Goal: Information Seeking & Learning: Understand process/instructions

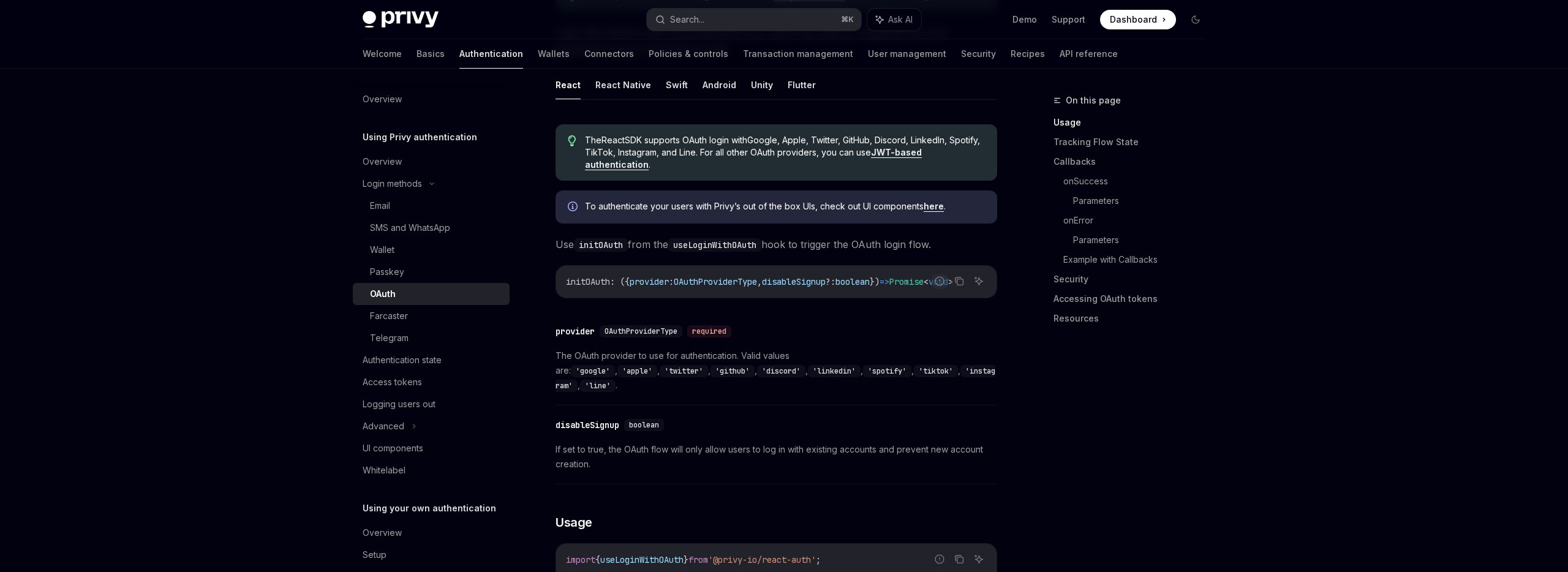
scroll to position [307, 0]
click at [712, 245] on code "useLoginWithOAuth" at bounding box center [714, 242] width 93 height 13
copy code "useLoginWithOAuth"
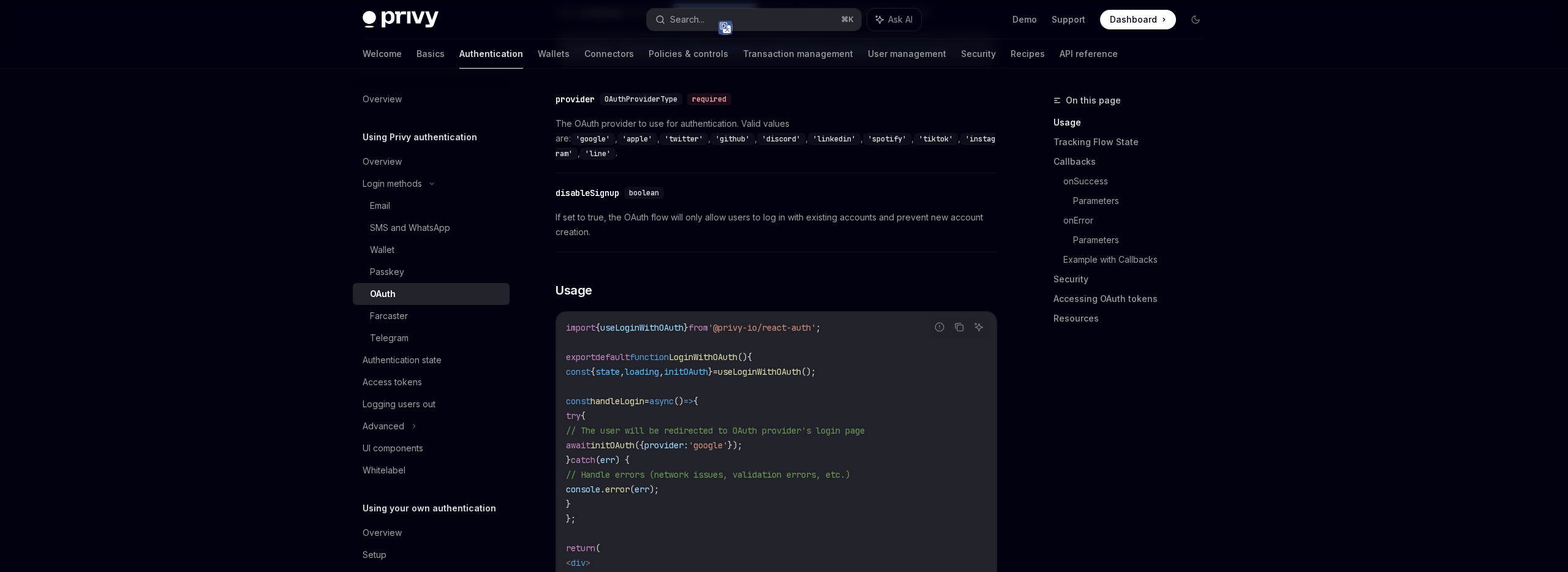
scroll to position [573, 0]
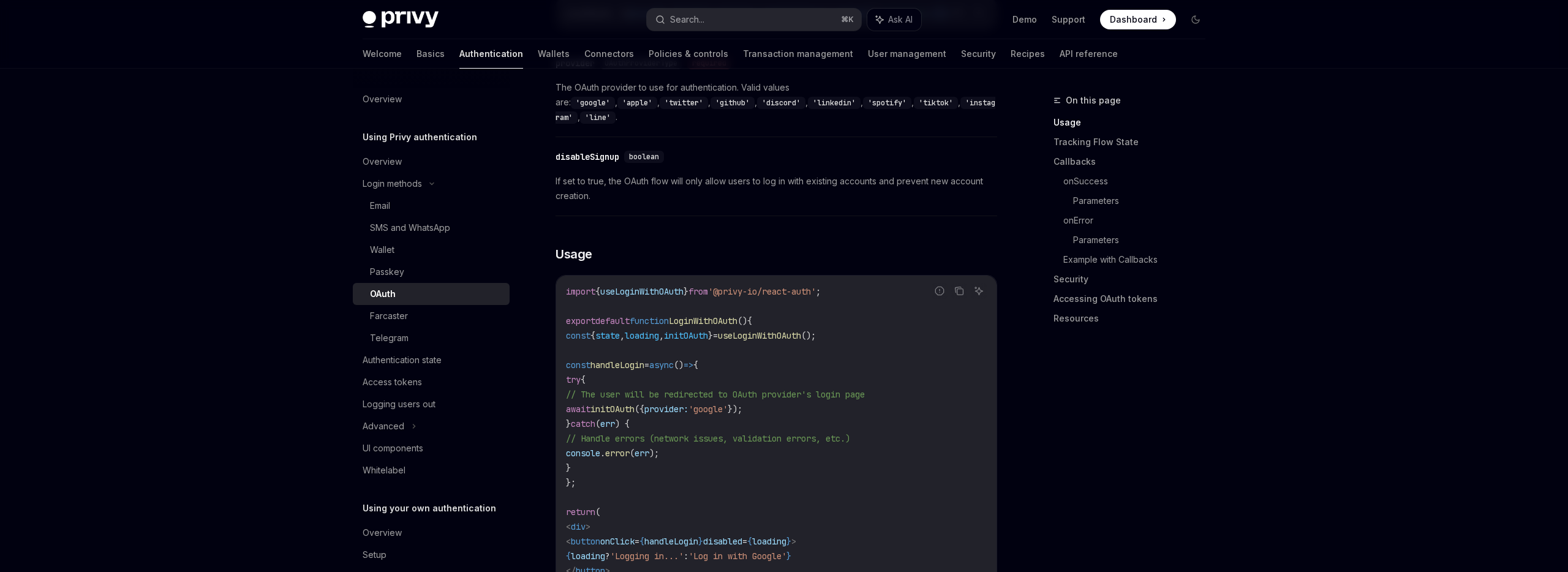
click at [586, 330] on span "const" at bounding box center [578, 336] width 25 height 11
drag, startPoint x: 586, startPoint y: 330, endPoint x: 879, endPoint y: 326, distance: 293.0
click at [879, 326] on code "import { useLoginWithOAuth } from '@privy-io/react-auth' ; export default funct…" at bounding box center [775, 453] width 421 height 338
copy code "const { state , loading , initOAuth } = useLoginWithOAuth ();"
click at [634, 404] on span "initOAuth" at bounding box center [612, 409] width 44 height 11
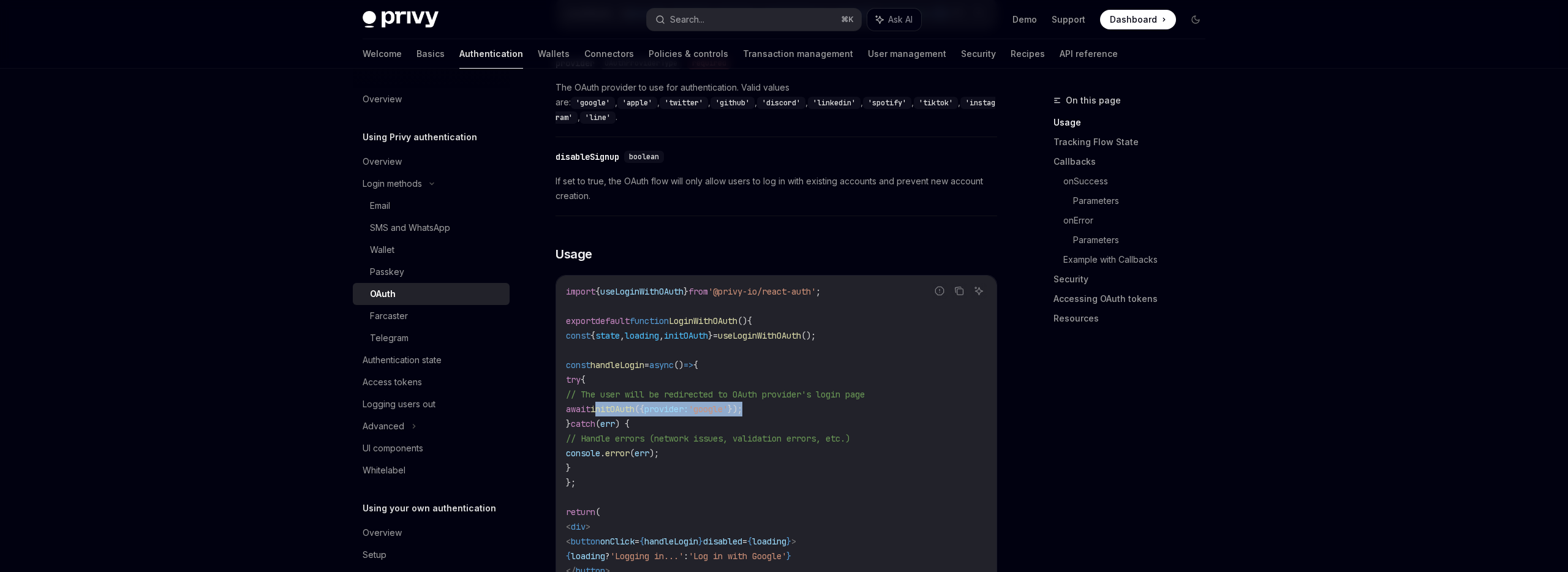
drag, startPoint x: 656, startPoint y: 401, endPoint x: 813, endPoint y: 401, distance: 157.0
click at [742, 404] on span "await initOAuth ({ provider: 'google' });" at bounding box center [654, 409] width 177 height 11
copy span "initOAuth ({ provider: 'google' })"
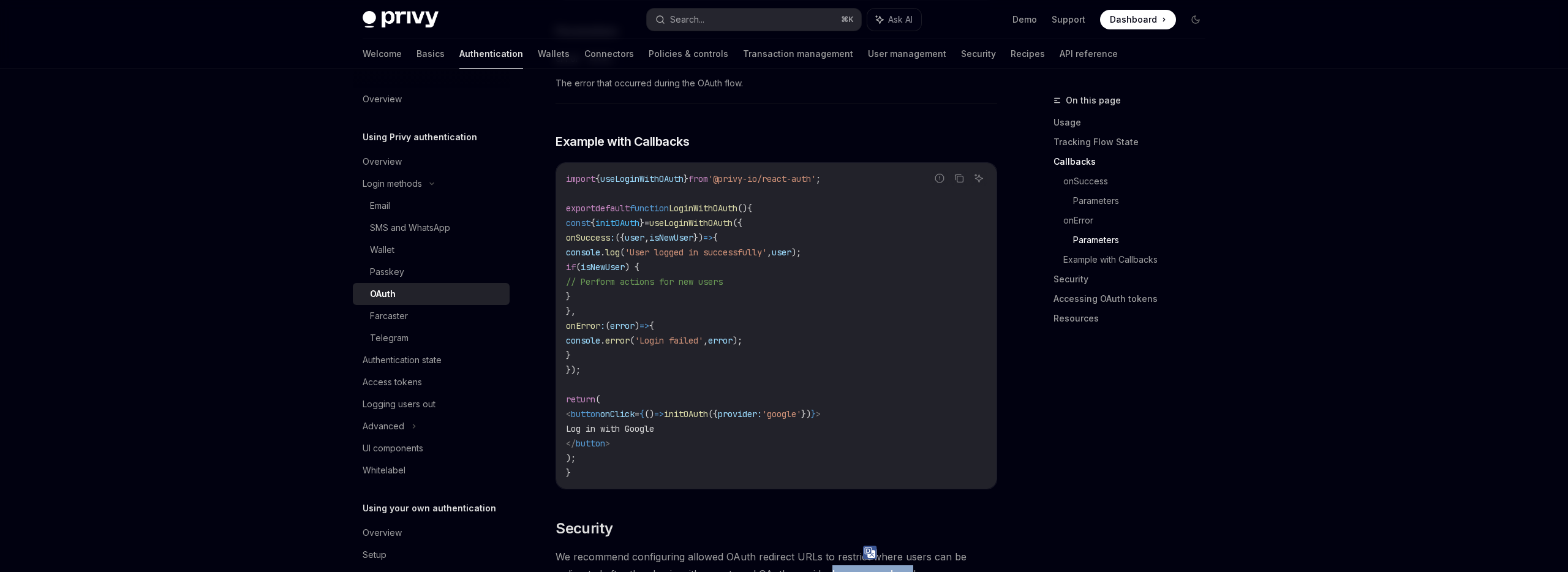
scroll to position [2190, 0]
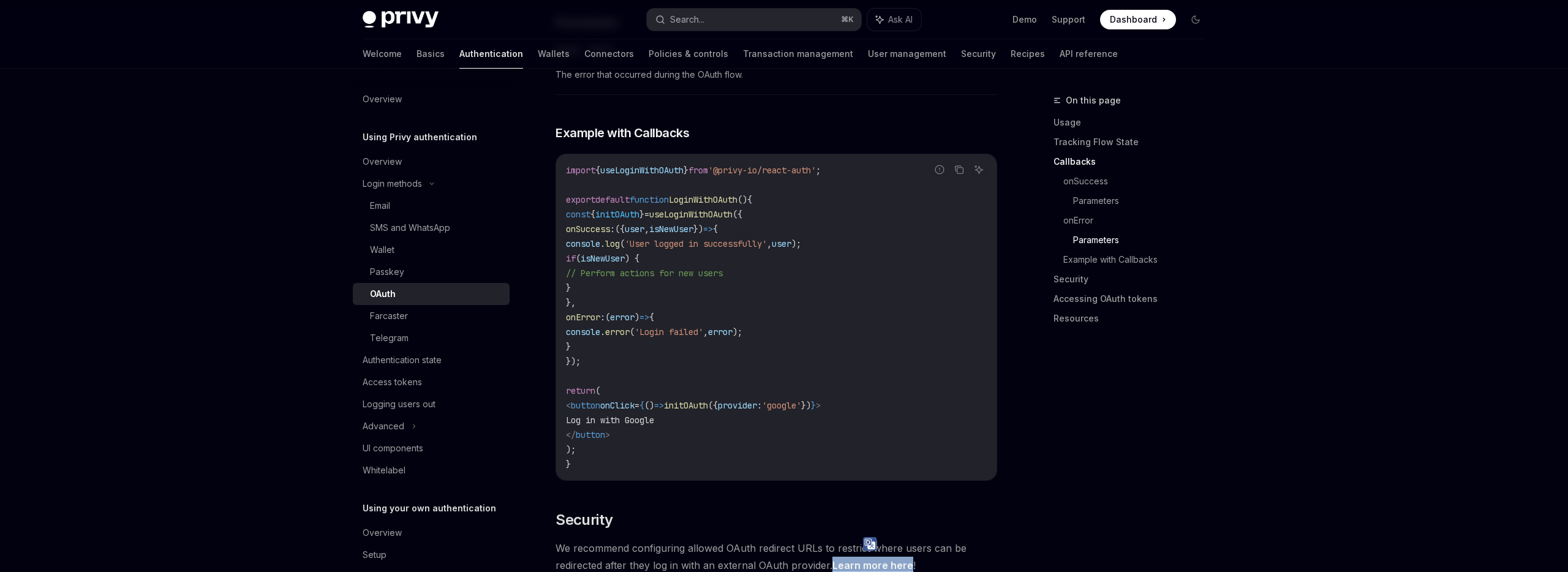
click at [610, 228] on span "onSuccess" at bounding box center [587, 229] width 44 height 11
click at [610, 226] on span "onSuccess" at bounding box center [587, 229] width 44 height 11
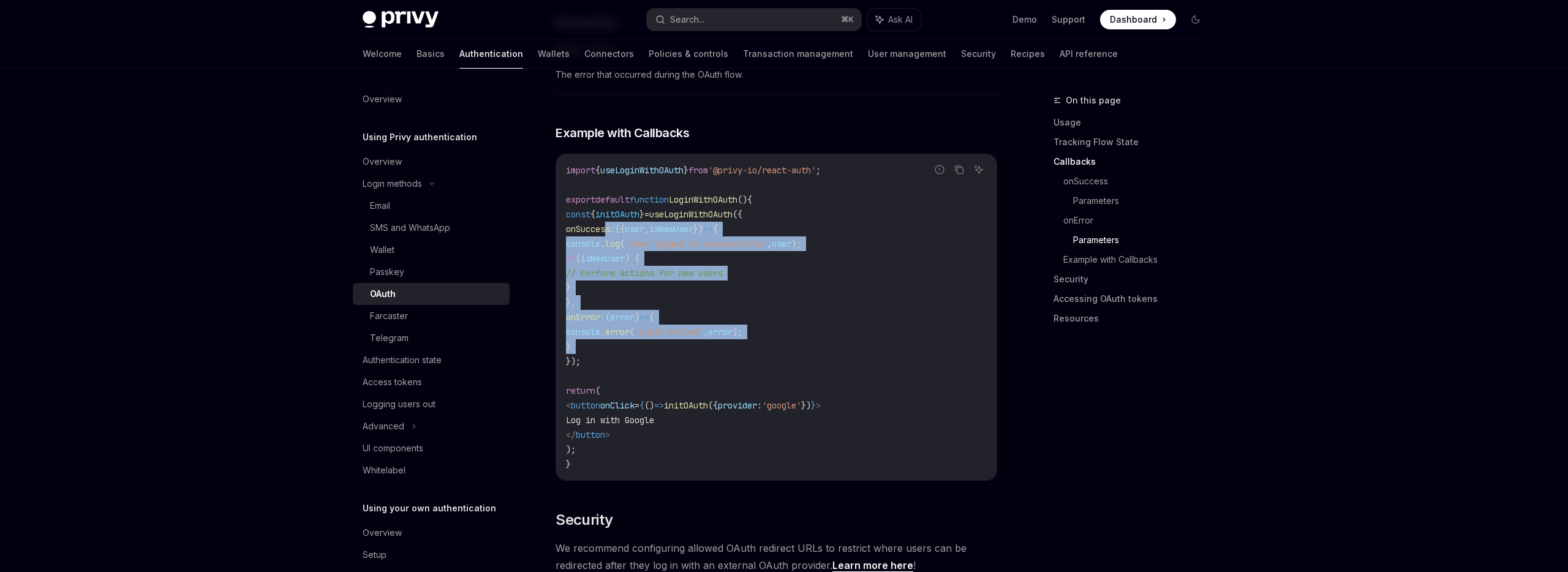
drag, startPoint x: 636, startPoint y: 226, endPoint x: 619, endPoint y: 341, distance: 116.2
click at [619, 341] on code "import { useLoginWithOAuth } from '@privy-io/react-auth' ; export default funct…" at bounding box center [775, 317] width 421 height 308
click at [700, 352] on code "import { useLoginWithOAuth } from '@privy-io/react-auth' ; export default funct…" at bounding box center [775, 317] width 421 height 308
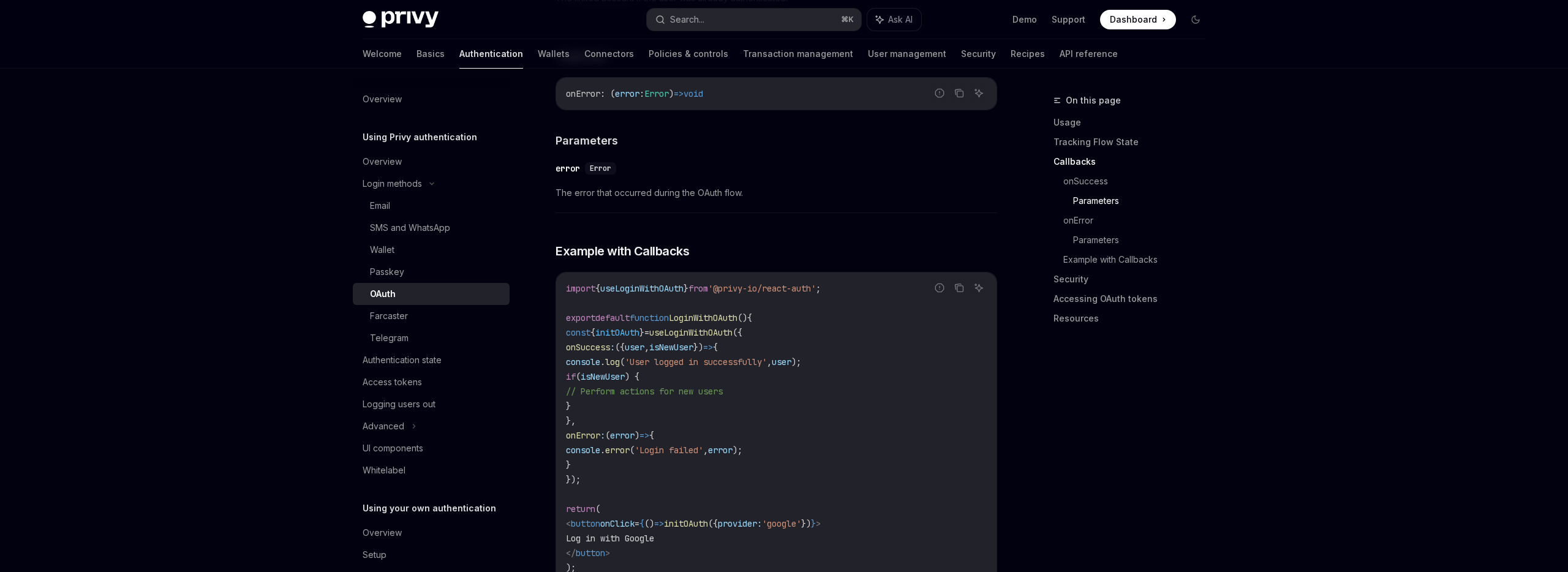
scroll to position [2097, 0]
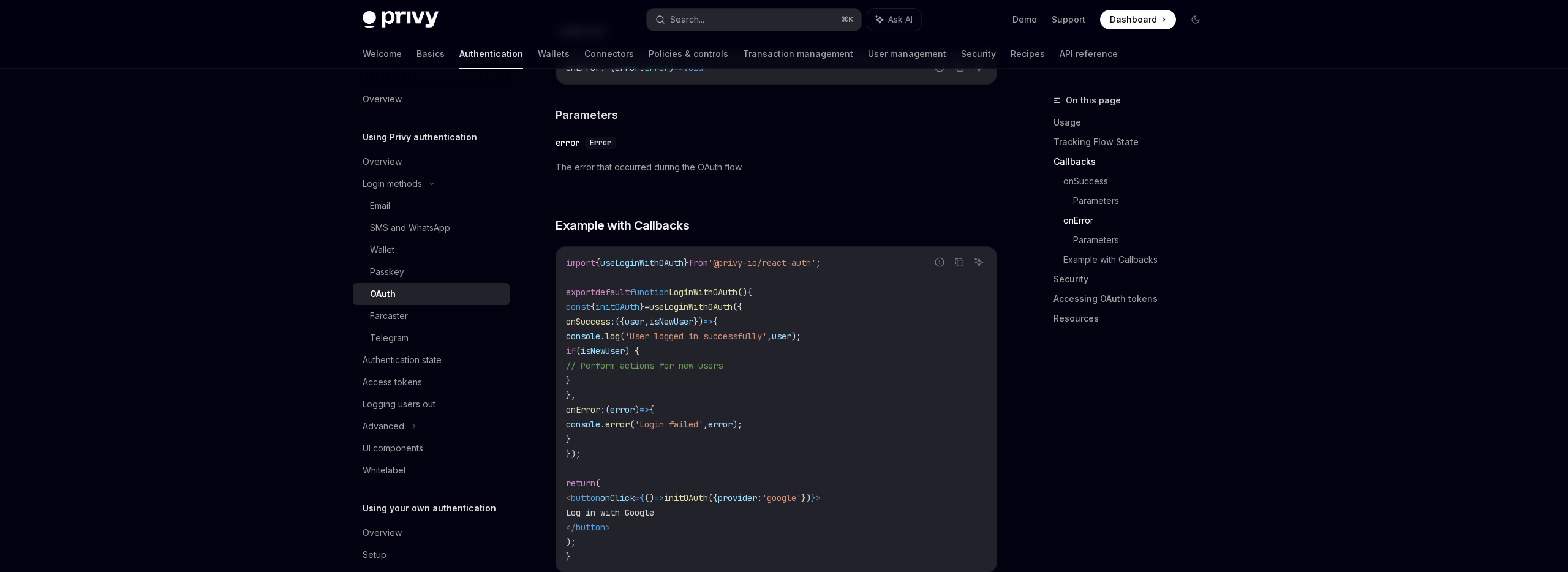
click at [724, 26] on button "Search... ⌘ K" at bounding box center [754, 19] width 215 height 22
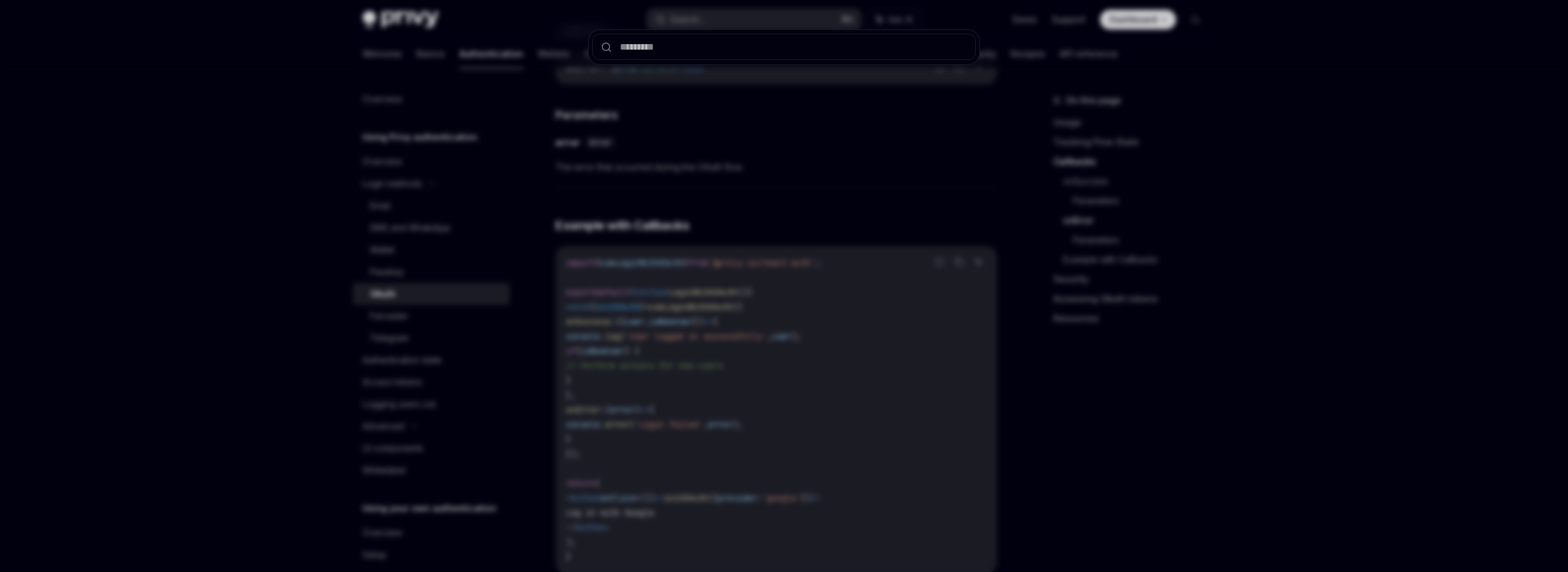
type input "**********"
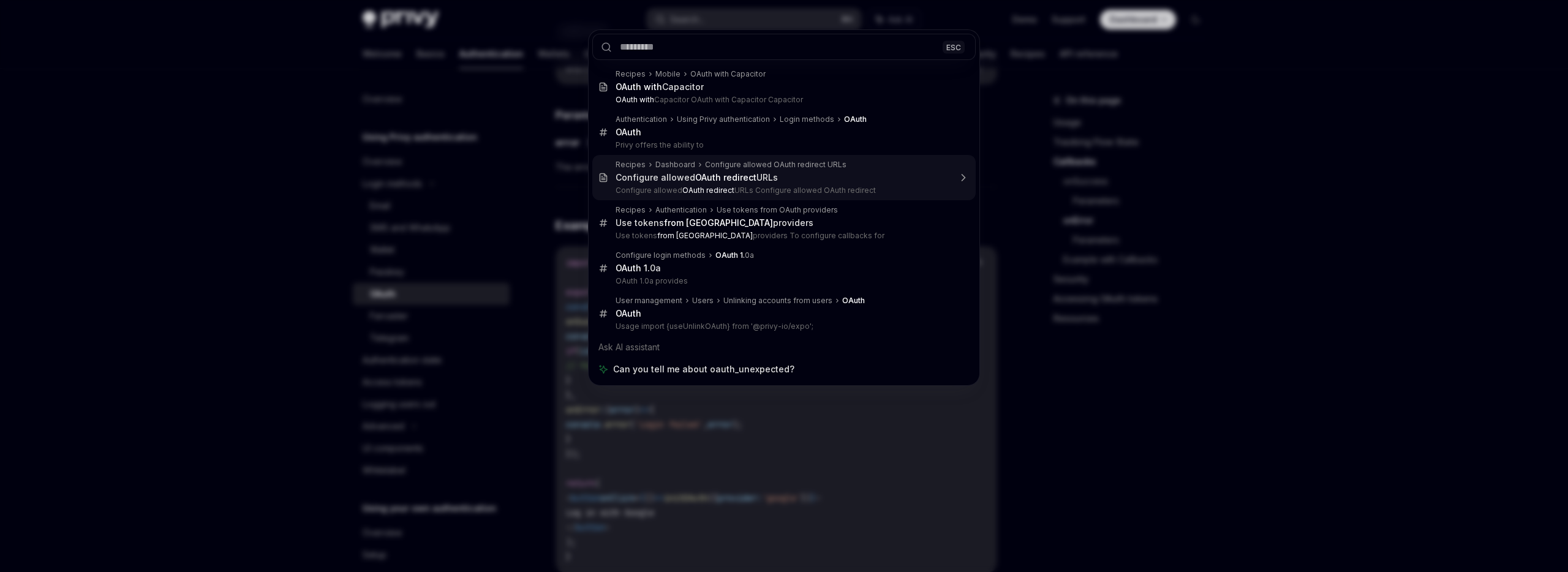
type textarea "*"
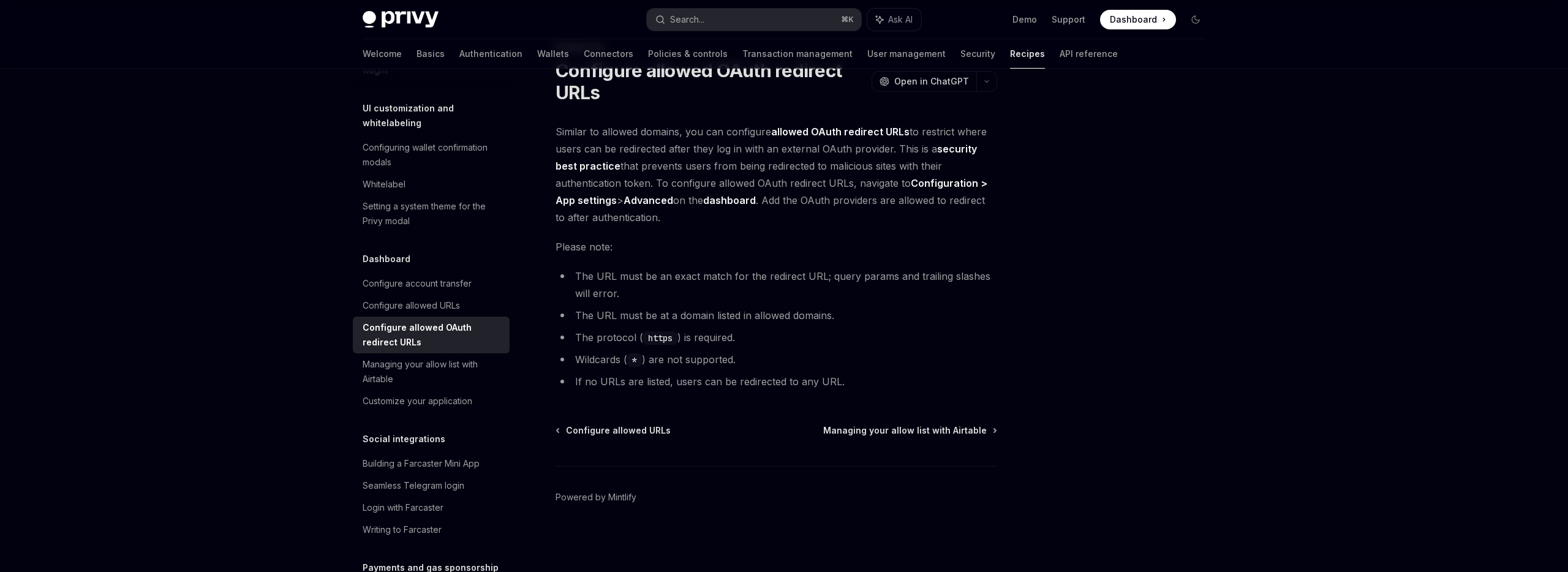
click at [1139, 159] on div at bounding box center [1122, 333] width 186 height 479
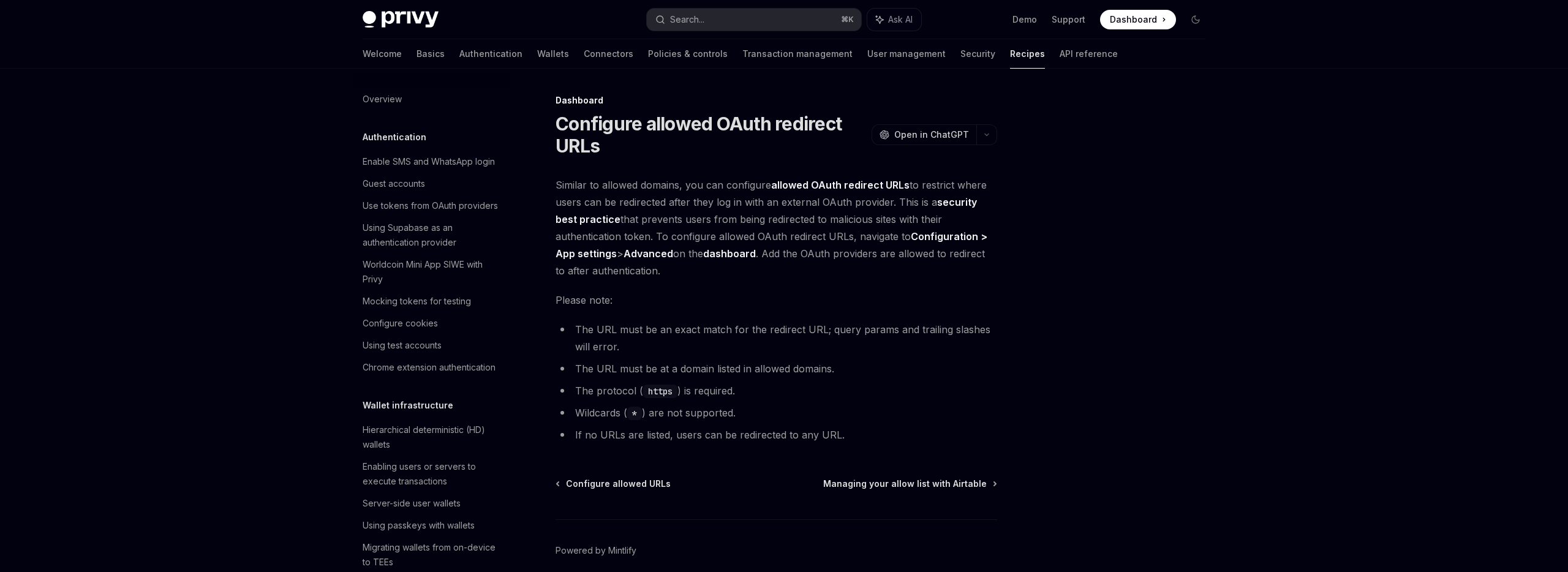
scroll to position [610, 0]
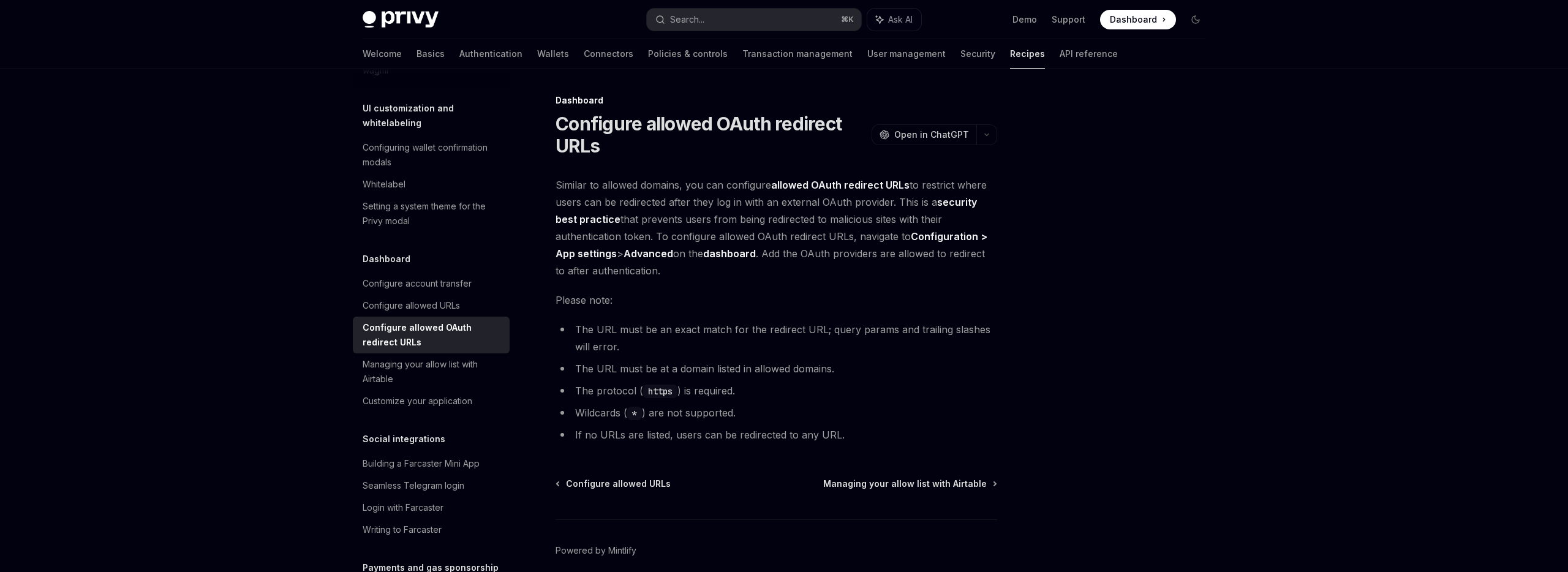
click at [239, 246] on div "Privy Docs home page Search... ⌘ K Ask AI Demo Support Dashboard Dashboard Sear…" at bounding box center [784, 312] width 1568 height 625
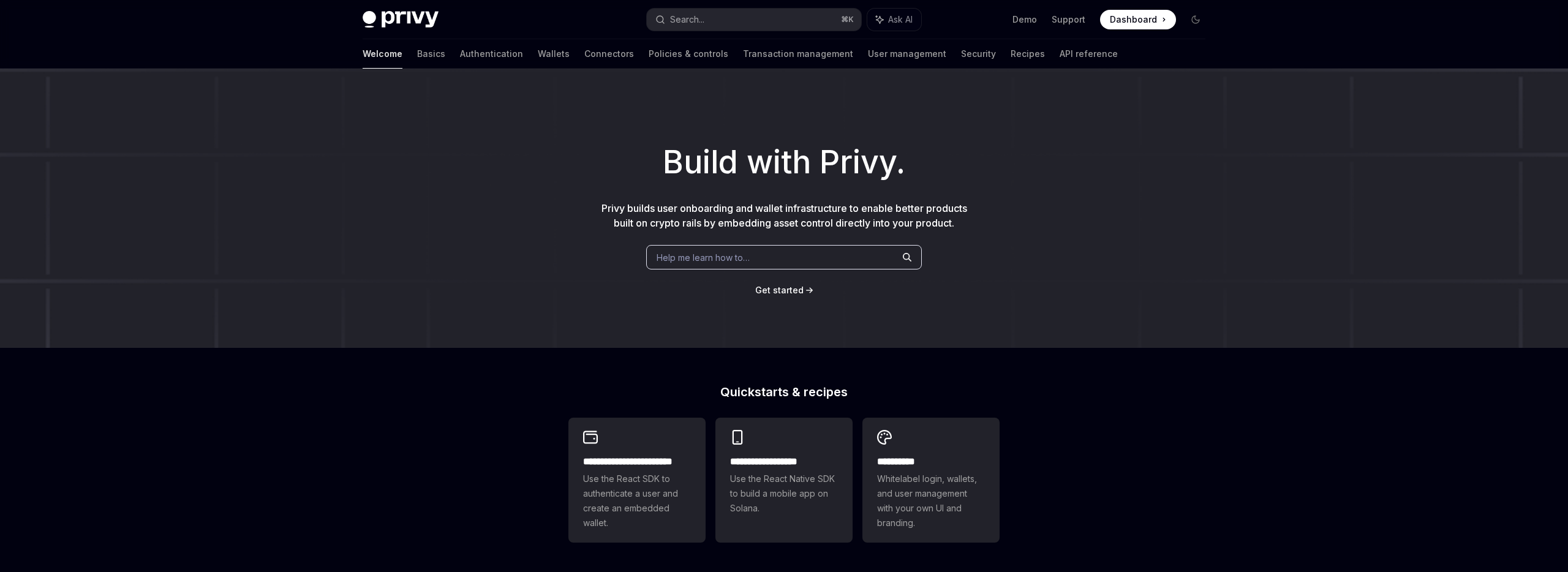
click at [1282, 145] on h1 "Build with Privy." at bounding box center [783, 163] width 1528 height 48
